Goal: Transaction & Acquisition: Book appointment/travel/reservation

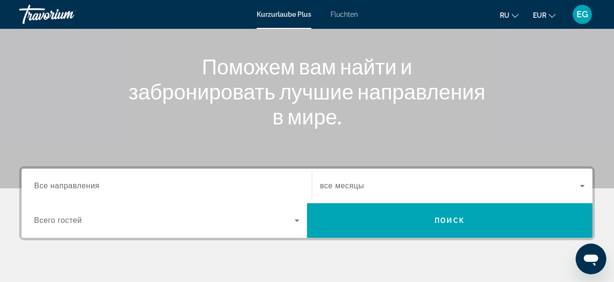
scroll to position [150, 0]
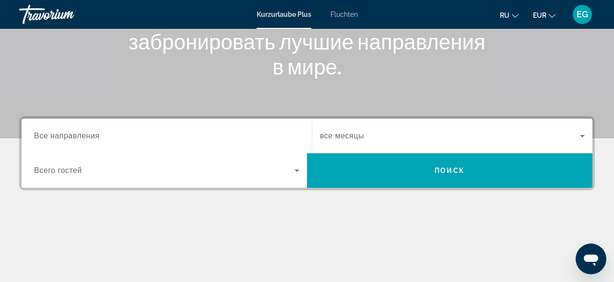
click at [168, 131] on input "Destination Все направления" at bounding box center [166, 136] width 265 height 12
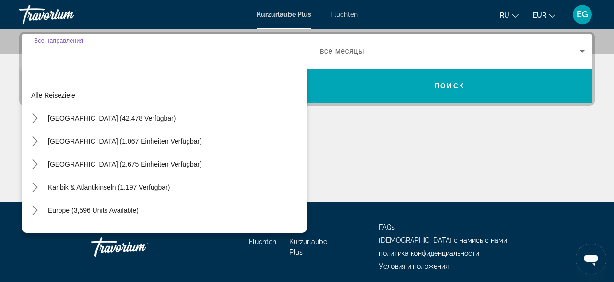
scroll to position [234, 0]
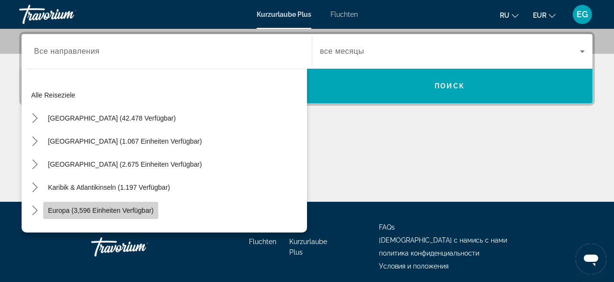
click at [143, 206] on span "Europa (3,596 Einheiten verfügbar)" at bounding box center [101, 210] width 106 height 8
type input "**********"
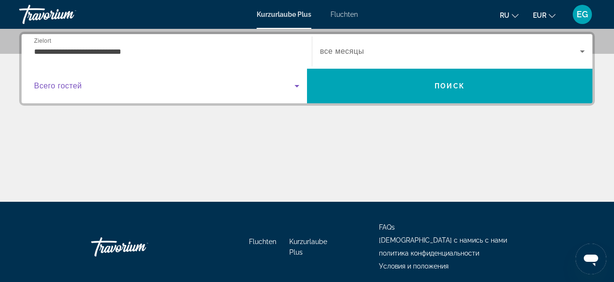
click at [155, 82] on span "Suche Widget" at bounding box center [164, 86] width 261 height 12
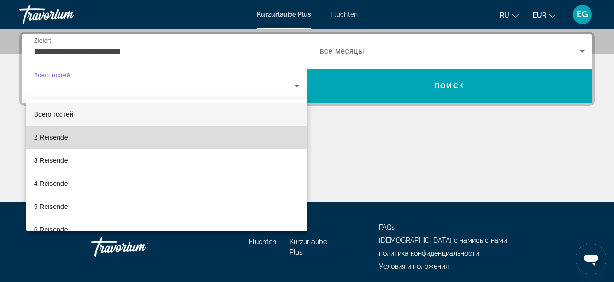
click at [125, 132] on mat-option "2 Reisende" at bounding box center [166, 137] width 281 height 23
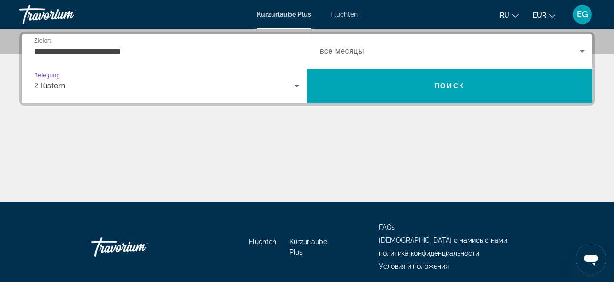
click at [125, 86] on div "2 lüstern" at bounding box center [164, 86] width 261 height 12
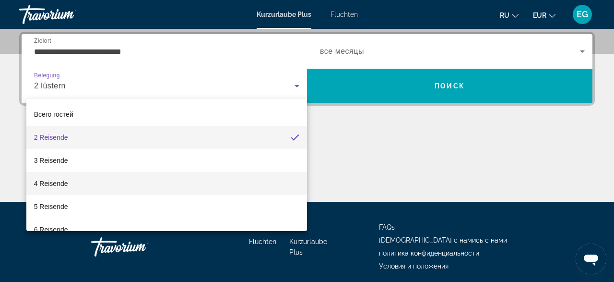
click at [72, 175] on mat-option "4 Reisende" at bounding box center [166, 183] width 281 height 23
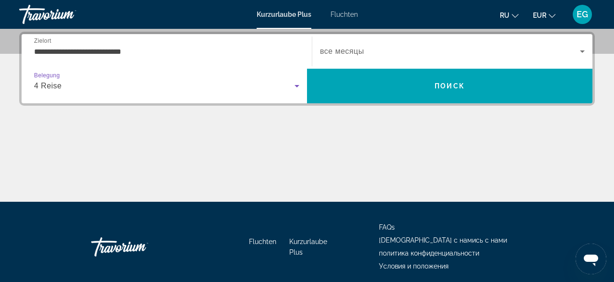
click at [374, 47] on span "Suche Widget" at bounding box center [450, 52] width 260 height 12
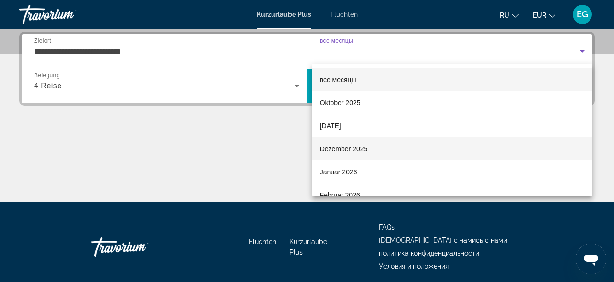
click at [352, 145] on span "Dezember 2025" at bounding box center [344, 149] width 48 height 12
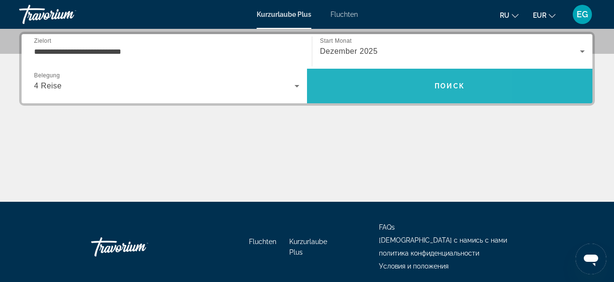
click at [370, 90] on span "Suche" at bounding box center [449, 85] width 285 height 23
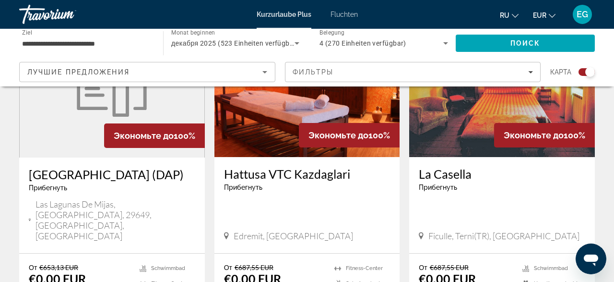
scroll to position [1197, 0]
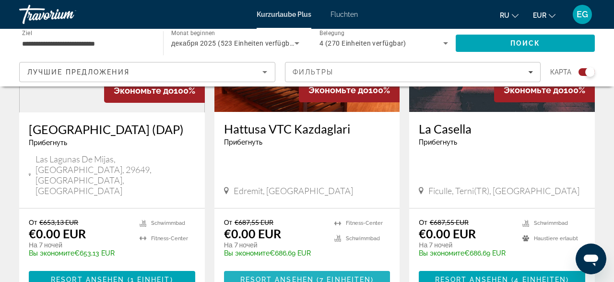
click at [301, 275] on span "Resort ansehen" at bounding box center [276, 279] width 73 height 8
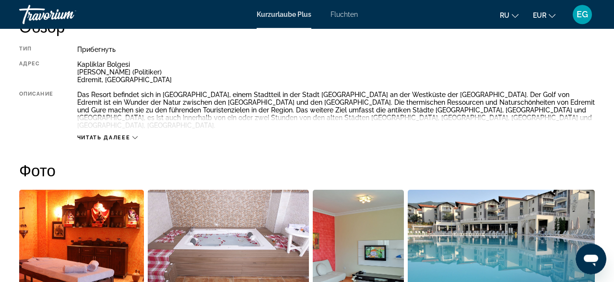
scroll to position [499, 0]
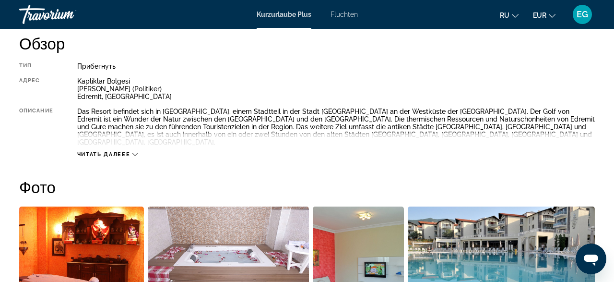
click at [137, 152] on icon "Hauptinhalte" at bounding box center [134, 154] width 5 height 5
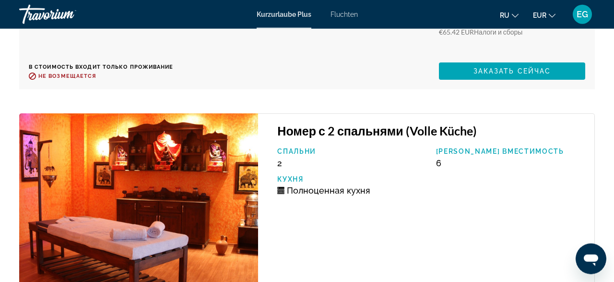
scroll to position [2445, 0]
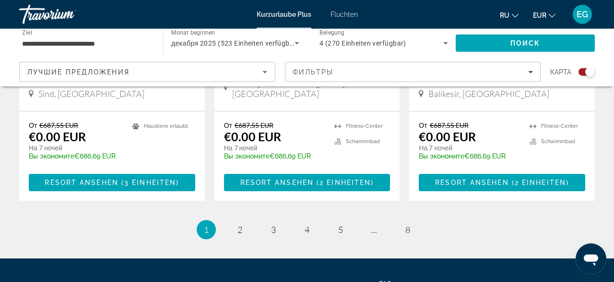
scroll to position [1647, 0]
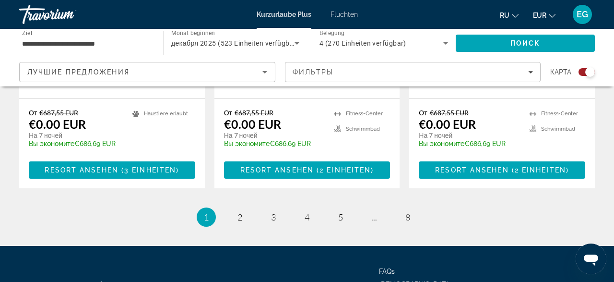
click at [342, 13] on span "Fluchten" at bounding box center [344, 15] width 27 height 8
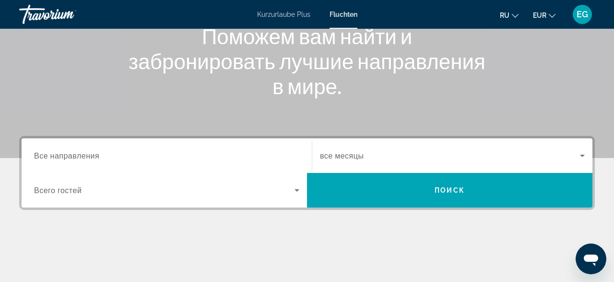
scroll to position [200, 0]
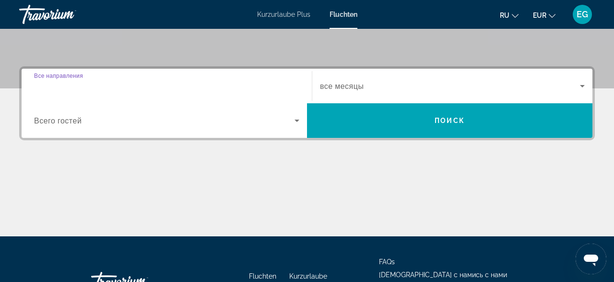
click at [162, 86] on input "Ziel Все направления" at bounding box center [166, 87] width 265 height 12
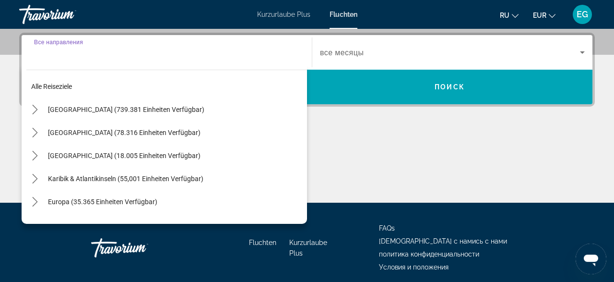
scroll to position [234, 0]
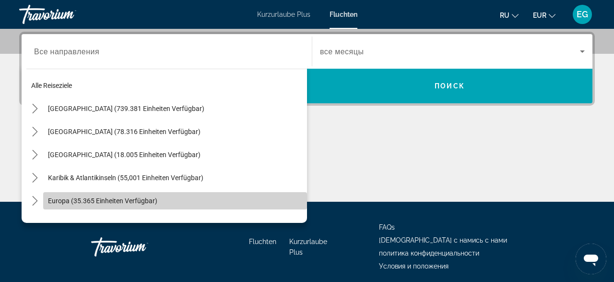
click at [89, 198] on span "Europa (35.365 Einheiten verfügbar)" at bounding box center [102, 201] width 109 height 8
type input "**********"
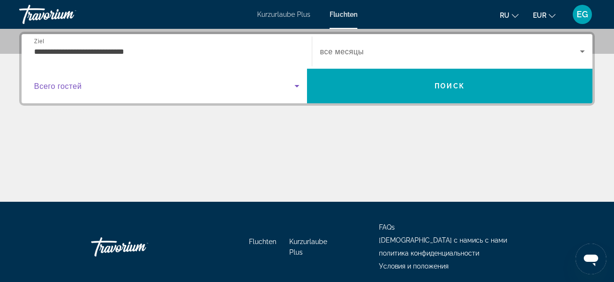
click at [104, 83] on span "Suche Widget" at bounding box center [164, 86] width 261 height 12
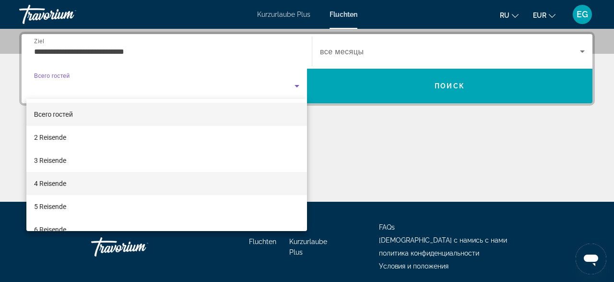
click at [77, 180] on mat-option "4 Reisende" at bounding box center [166, 183] width 281 height 23
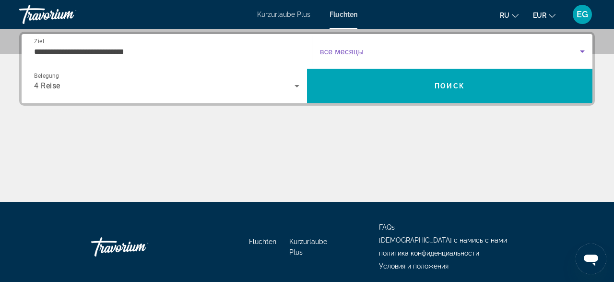
click at [381, 49] on span "Suche Widget" at bounding box center [450, 52] width 260 height 12
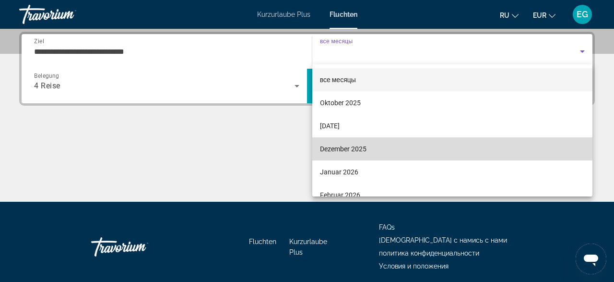
click at [355, 151] on span "Dezember 2025" at bounding box center [343, 149] width 47 height 12
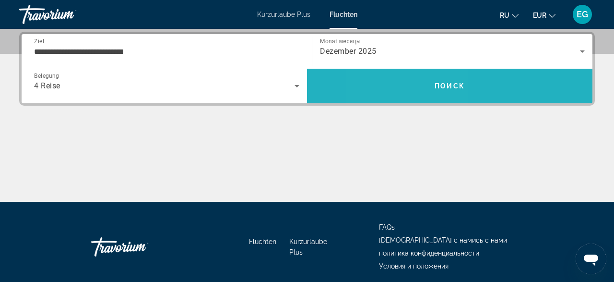
click at [409, 85] on span "Suche" at bounding box center [449, 85] width 285 height 23
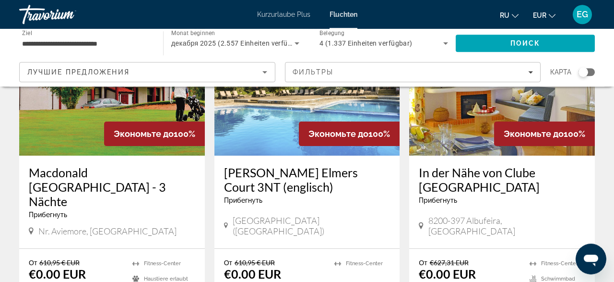
scroll to position [499, 0]
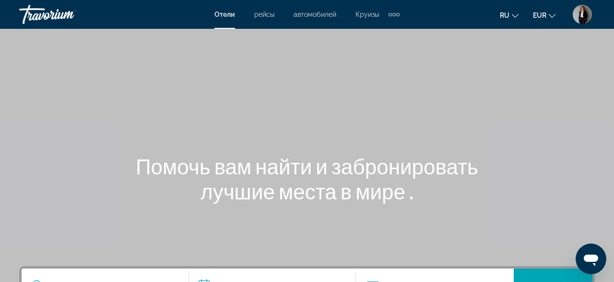
click at [507, 16] on span "ru" at bounding box center [505, 16] width 10 height 8
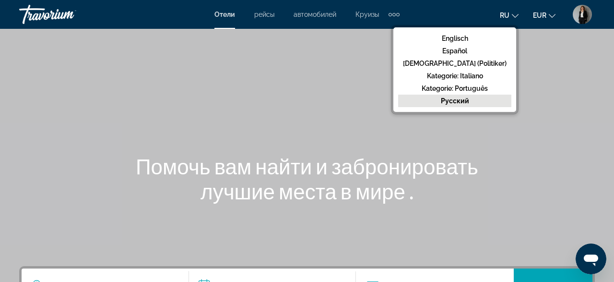
click at [540, 43] on div "Hauptinhalte" at bounding box center [307, 144] width 614 height 288
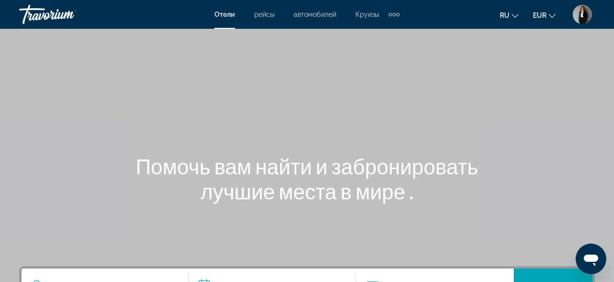
click at [396, 12] on div "Zusätzliche Navigationselemente" at bounding box center [394, 14] width 11 height 14
click at [460, 51] on div "Hauptinhalte" at bounding box center [307, 144] width 614 height 288
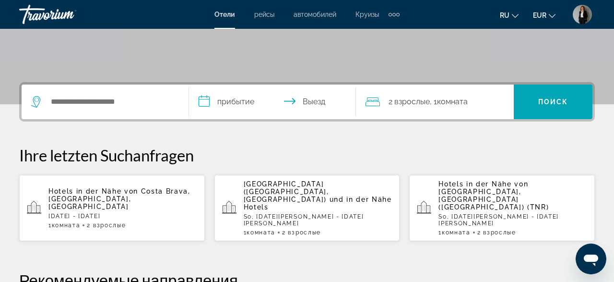
scroll to position [200, 0]
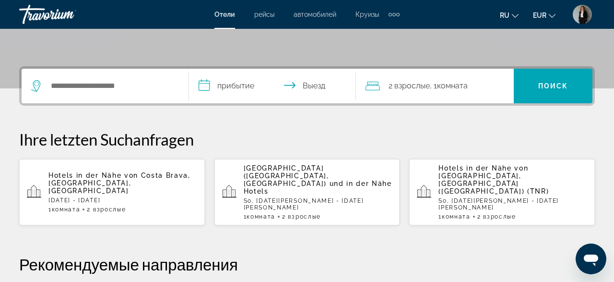
click at [155, 177] on p "Hotels in der Nähe von Costa Brava, Katalonien, Spanien" at bounding box center [122, 182] width 149 height 23
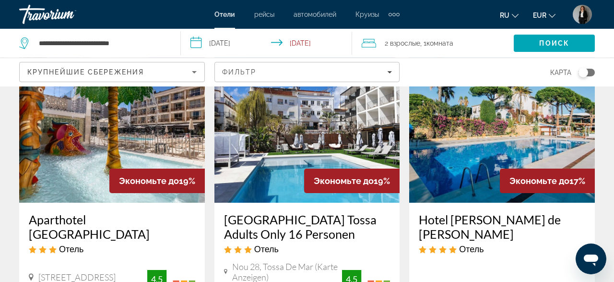
scroll to position [499, 0]
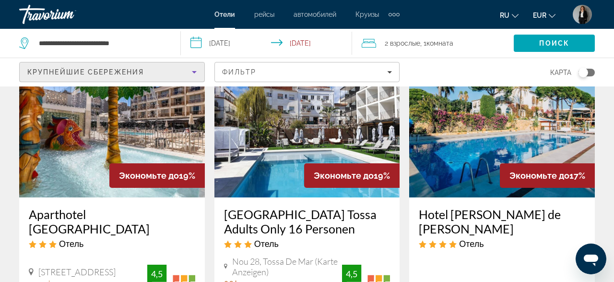
click at [200, 68] on icon "Sortieren nach" at bounding box center [195, 72] width 12 height 12
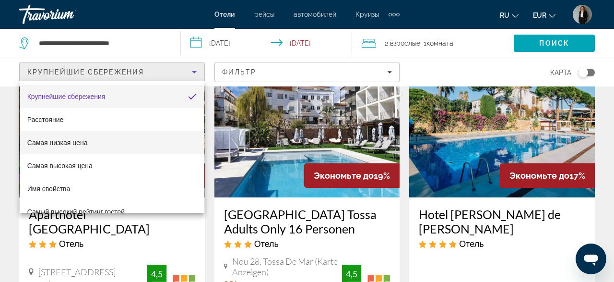
click at [93, 138] on mat-option "Самая низкая цена" at bounding box center [112, 142] width 185 height 23
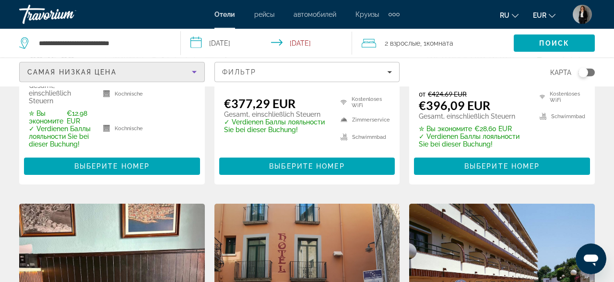
scroll to position [748, 0]
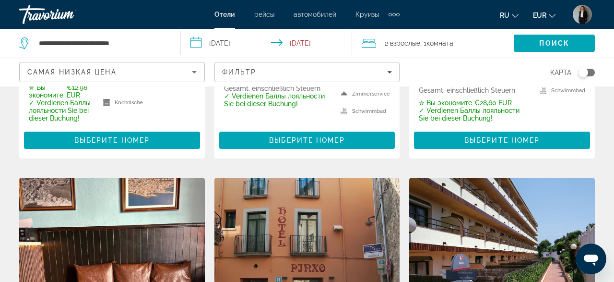
click at [570, 19] on ul "ru Englisch Español Français (Politiker) Kategorie: Italiano Kategorie: Portugu…" at bounding box center [535, 14] width 70 height 15
click at [578, 17] on img "Benutzermenü" at bounding box center [582, 14] width 19 height 19
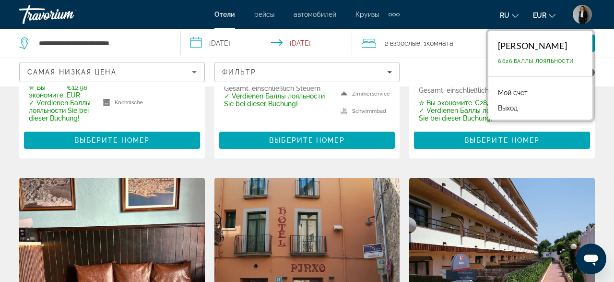
click at [507, 92] on link "Мой счет" at bounding box center [512, 92] width 39 height 12
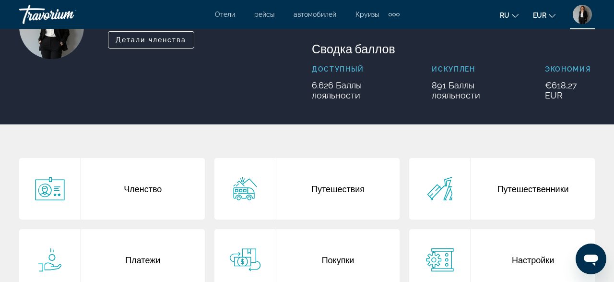
scroll to position [150, 0]
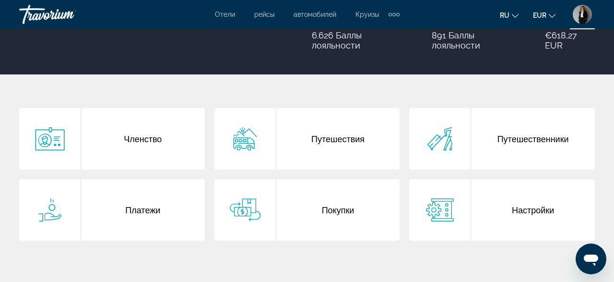
click at [341, 136] on div "Путешествия" at bounding box center [338, 138] width 124 height 61
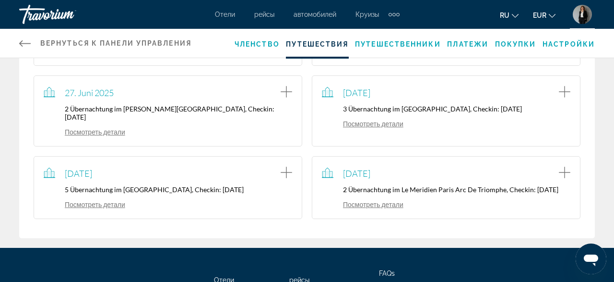
scroll to position [249, 0]
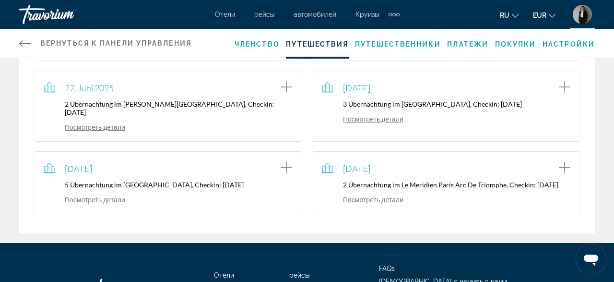
click at [383, 123] on link "Посмотреть детали" at bounding box center [363, 119] width 82 height 8
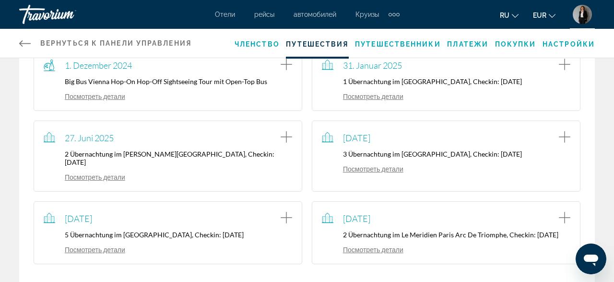
scroll to position [299, 0]
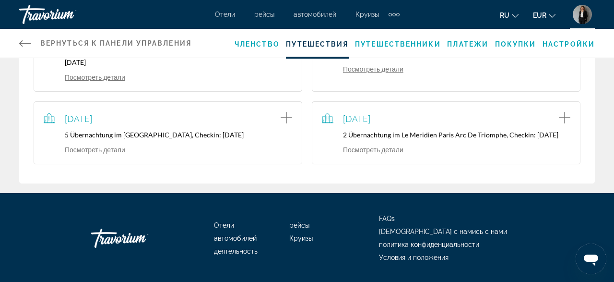
click at [73, 161] on div "21. September 2025 5 Übernachtung im Devasom Khao Lak Beach Resort & Villas, Ch…" at bounding box center [168, 132] width 269 height 63
click at [74, 154] on link "Посмотреть детали" at bounding box center [85, 149] width 82 height 8
